Goal: Task Accomplishment & Management: Use online tool/utility

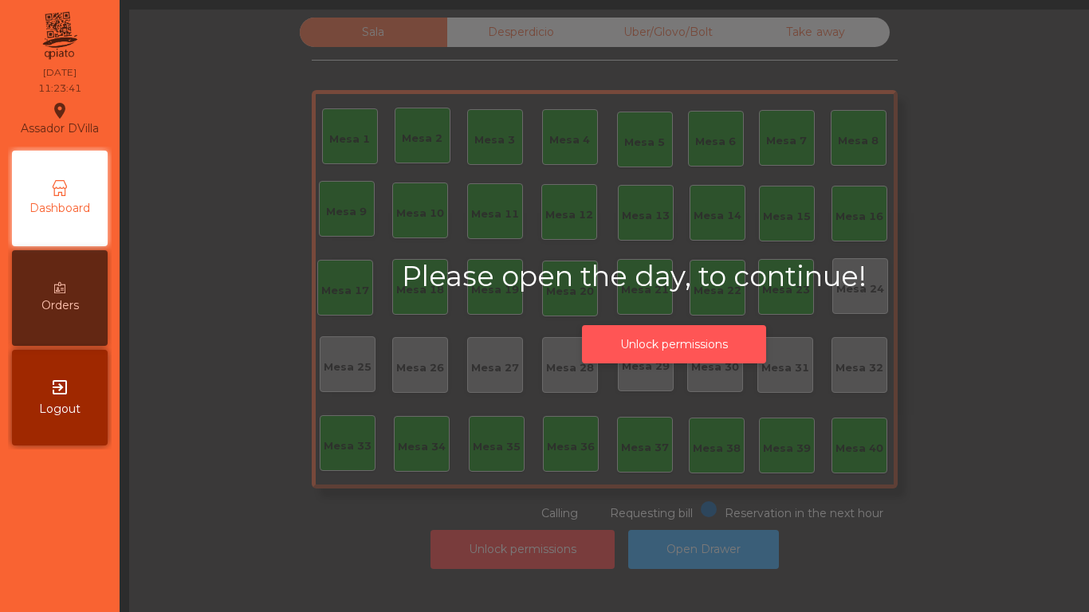
click at [621, 330] on button "Unlock permissions" at bounding box center [674, 344] width 184 height 39
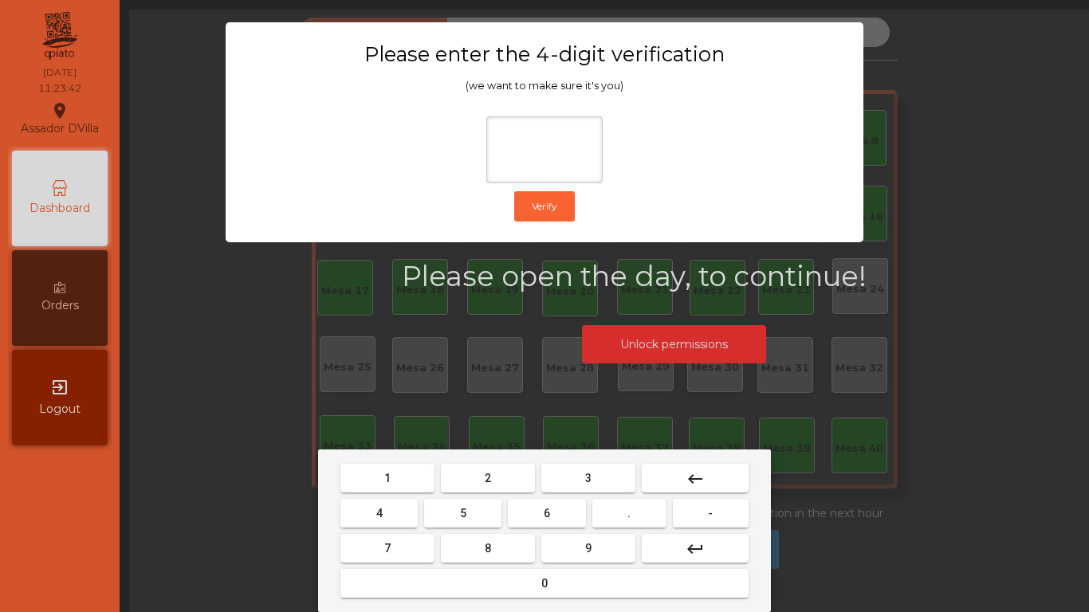
click at [478, 479] on button "2" at bounding box center [488, 478] width 94 height 29
drag, startPoint x: 387, startPoint y: 523, endPoint x: 489, endPoint y: 523, distance: 102.1
click at [389, 523] on button "4" at bounding box center [378, 513] width 77 height 29
drag, startPoint x: 549, startPoint y: 514, endPoint x: 561, endPoint y: 532, distance: 21.7
click at [558, 524] on button "6" at bounding box center [546, 513] width 77 height 29
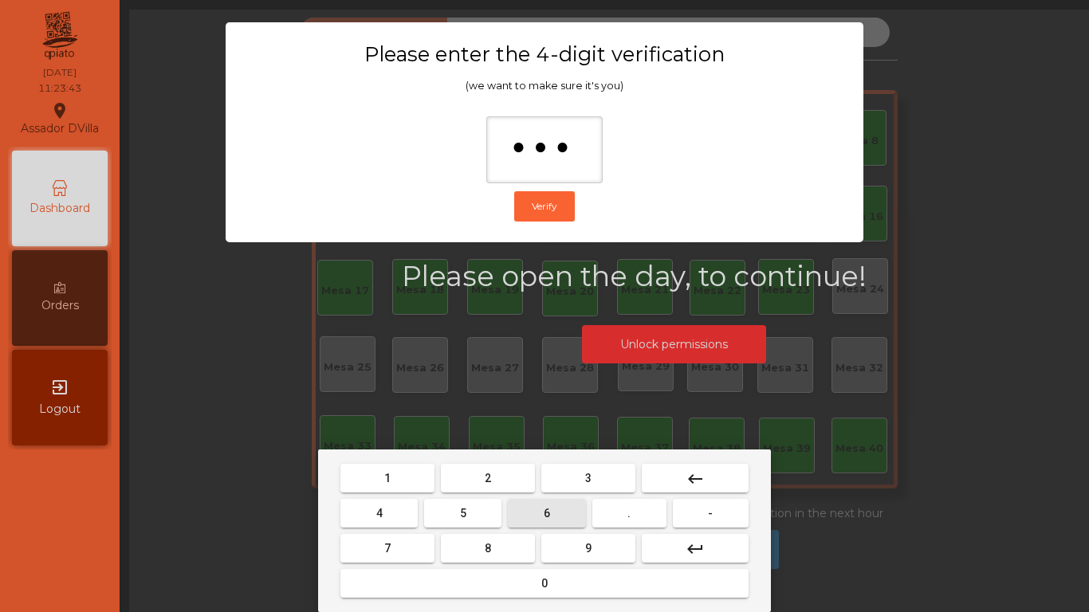
click at [566, 536] on mat-keyboard-key "9" at bounding box center [588, 548] width 100 height 35
click at [569, 540] on button "9" at bounding box center [588, 548] width 94 height 29
type input "****"
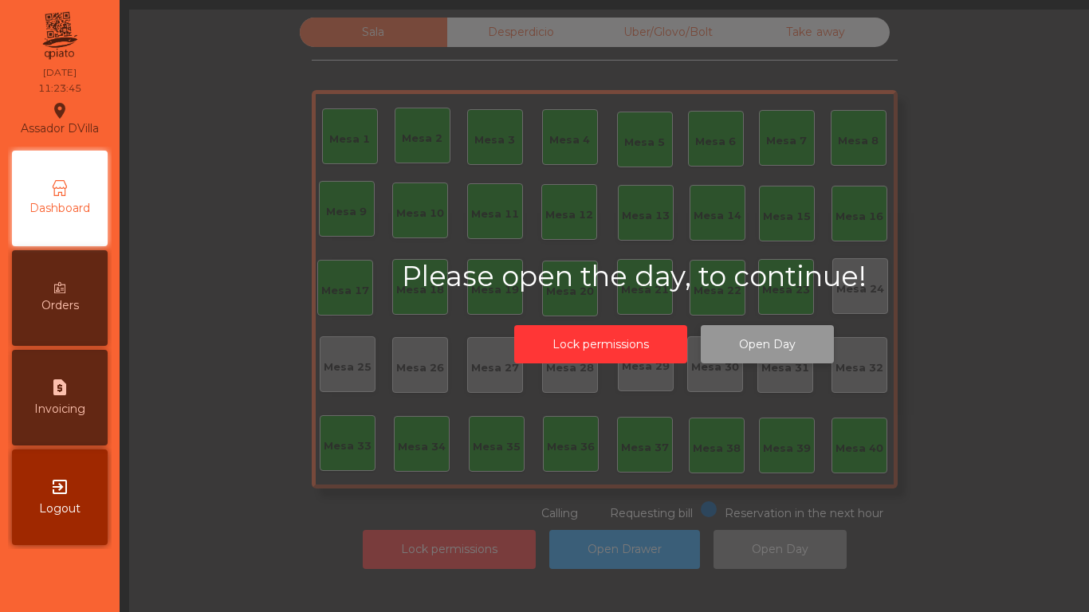
click at [802, 348] on button "Open Day" at bounding box center [767, 344] width 133 height 39
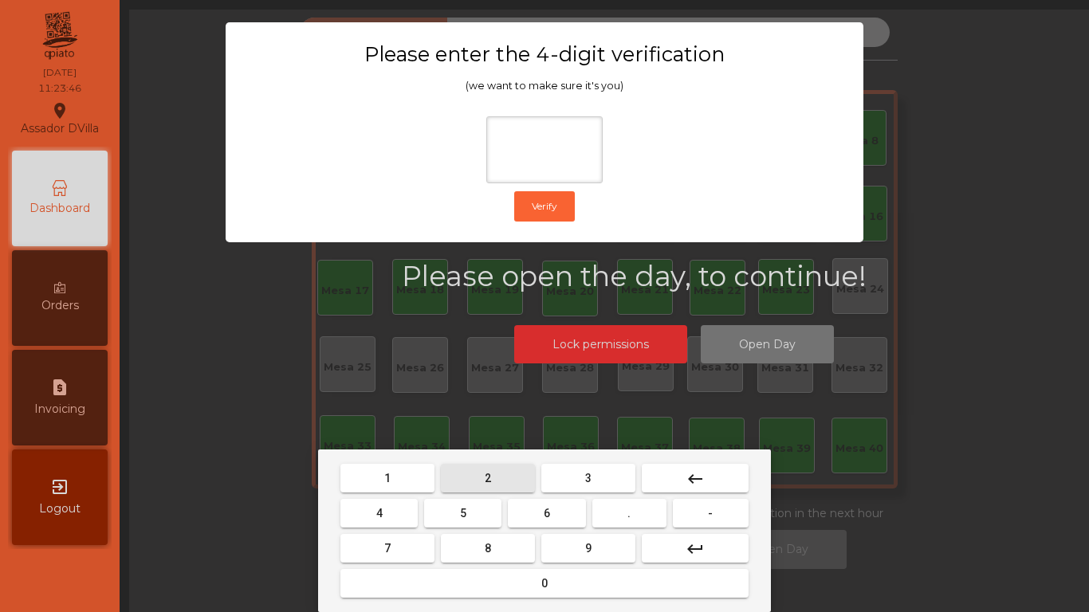
drag, startPoint x: 481, startPoint y: 481, endPoint x: 362, endPoint y: 527, distance: 127.5
click at [481, 482] on button "2" at bounding box center [488, 478] width 94 height 29
click at [362, 527] on button "4" at bounding box center [378, 513] width 77 height 29
drag, startPoint x: 566, startPoint y: 513, endPoint x: 577, endPoint y: 520, distance: 12.9
click at [575, 517] on button "6" at bounding box center [546, 513] width 77 height 29
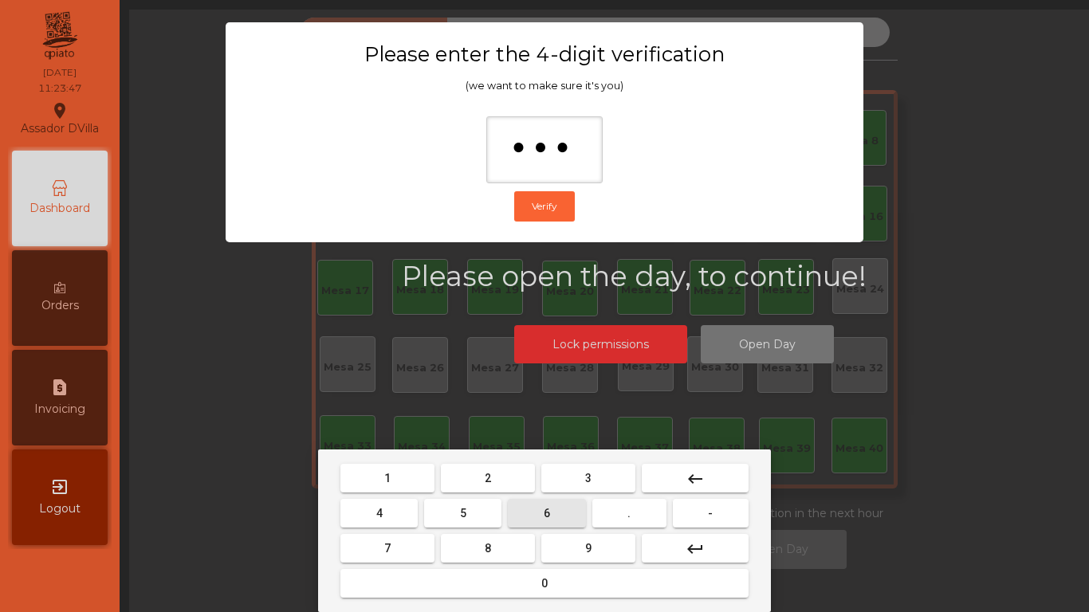
click at [588, 541] on button "9" at bounding box center [588, 548] width 94 height 29
type input "****"
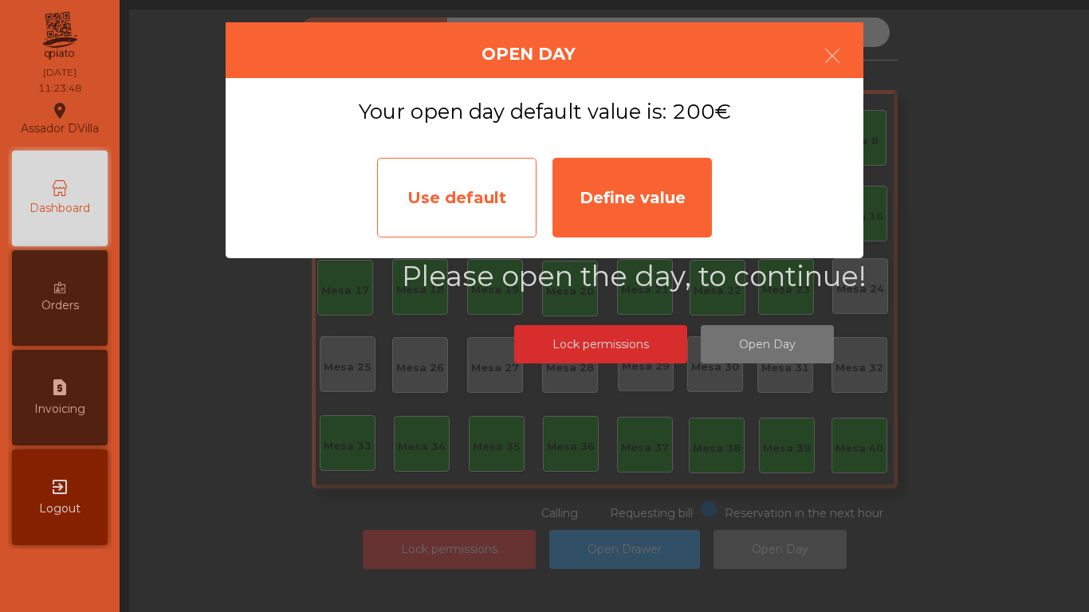
click at [492, 214] on div "Use default" at bounding box center [456, 198] width 159 height 80
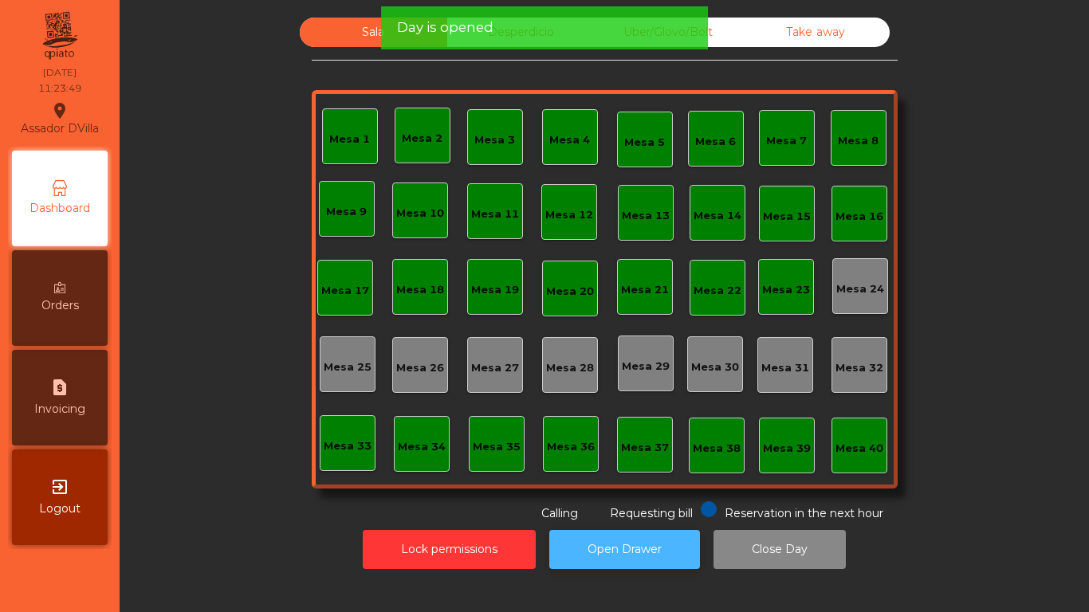
click at [600, 557] on button "Open Drawer" at bounding box center [624, 549] width 151 height 39
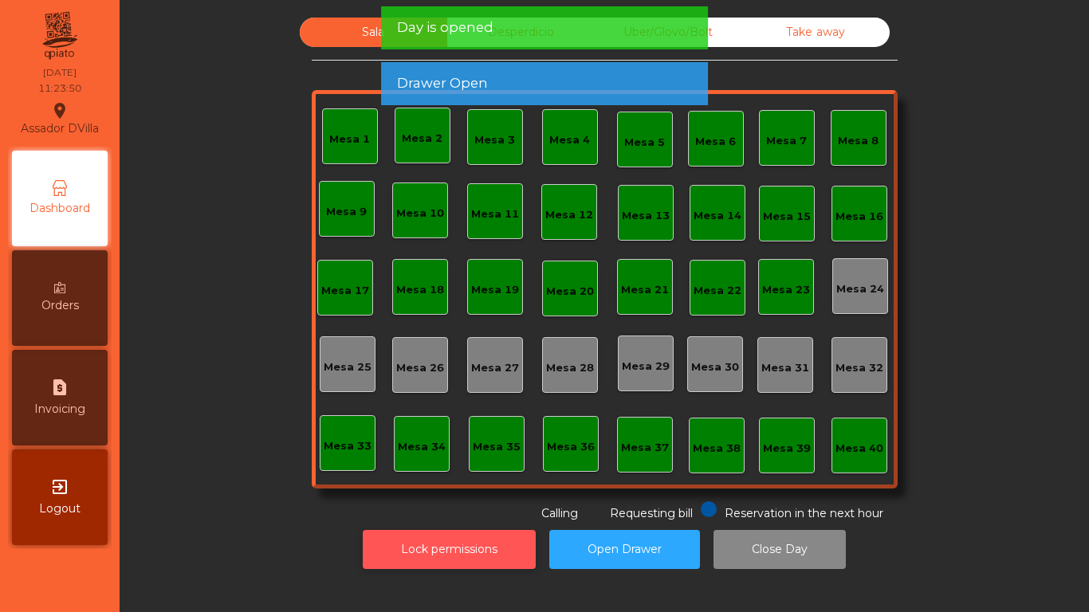
click at [424, 553] on button "Lock permissions" at bounding box center [449, 549] width 173 height 39
